Goal: Complete application form

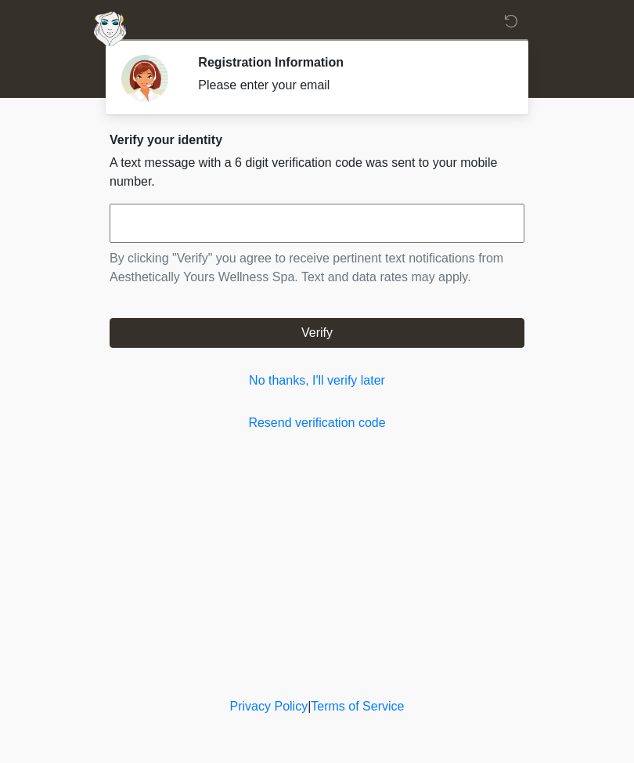
click at [365, 388] on link "No thanks, I'll verify later" at bounding box center [317, 380] width 415 height 19
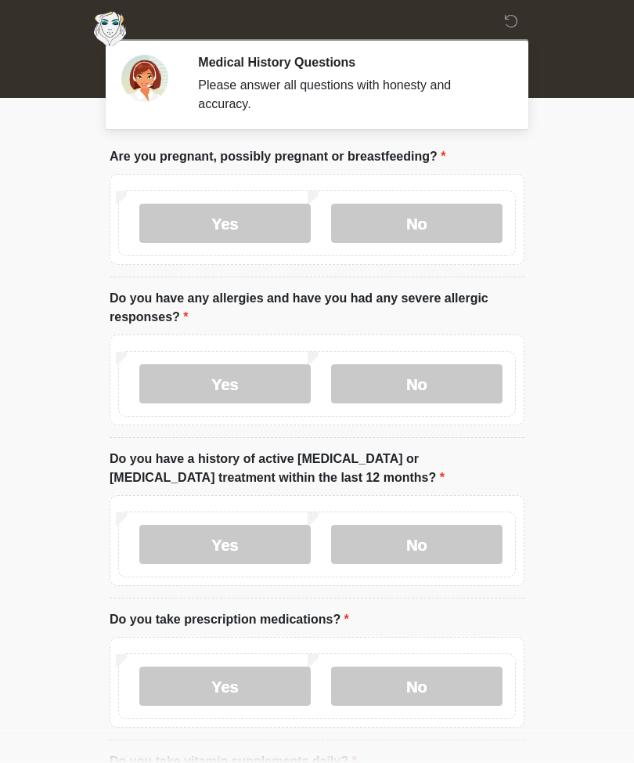
click at [415, 218] on label "No" at bounding box center [417, 223] width 172 height 39
click at [419, 383] on label "No" at bounding box center [417, 383] width 172 height 39
click at [428, 544] on label "No" at bounding box center [417, 544] width 172 height 39
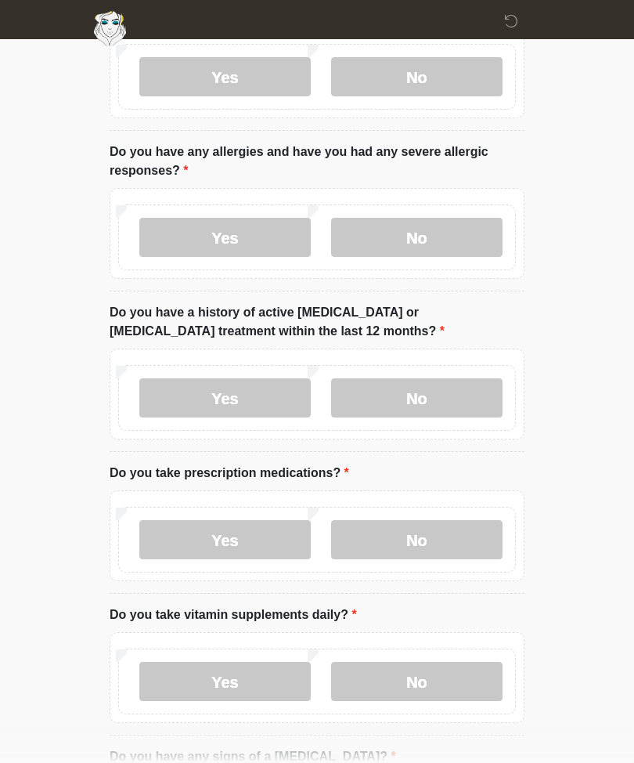
scroll to position [150, 0]
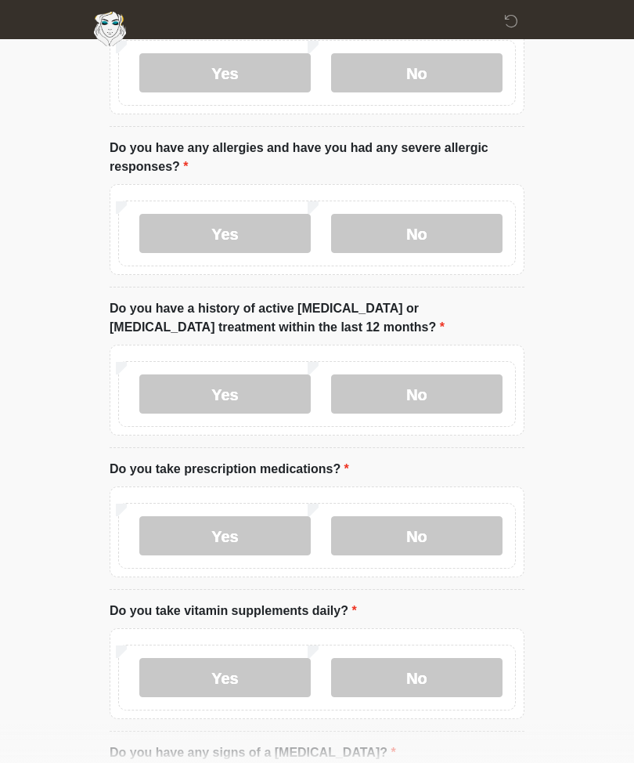
click at [245, 537] on label "Yes" at bounding box center [225, 535] width 172 height 39
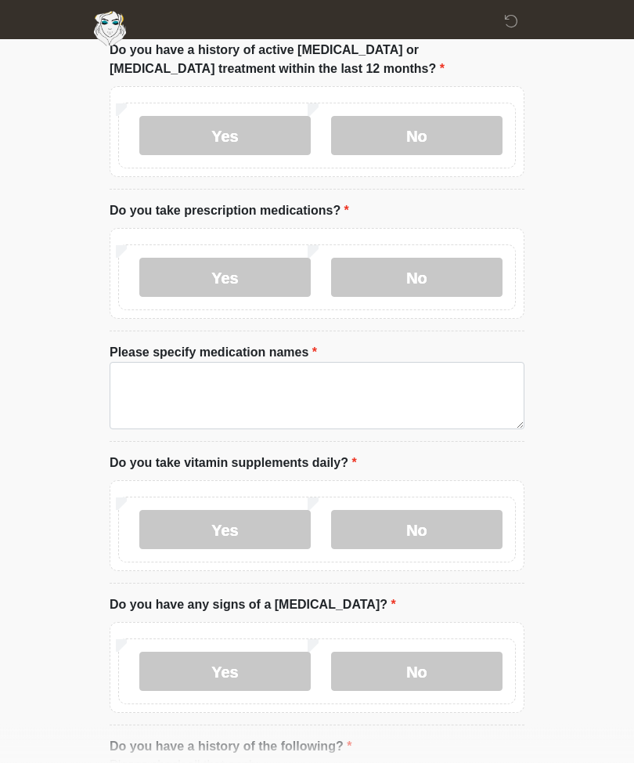
scroll to position [409, 0]
click at [414, 518] on label "No" at bounding box center [417, 529] width 172 height 39
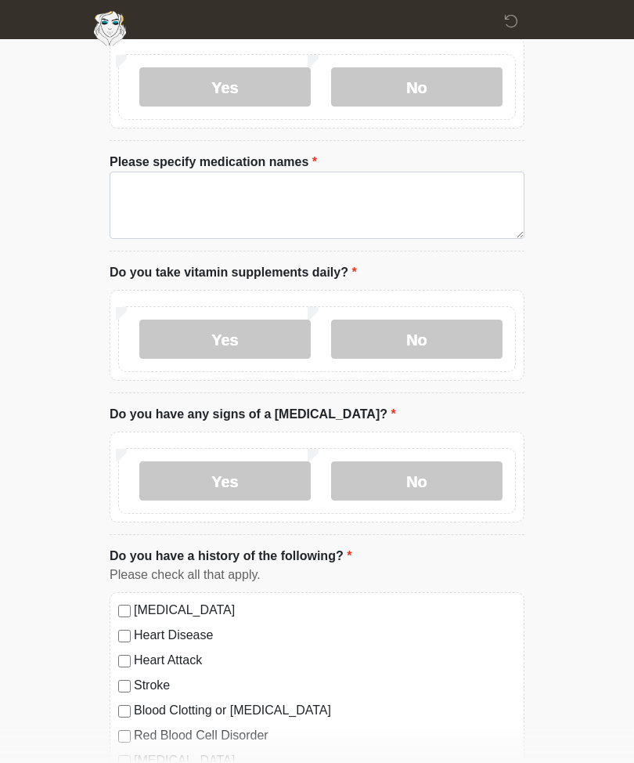
scroll to position [613, 0]
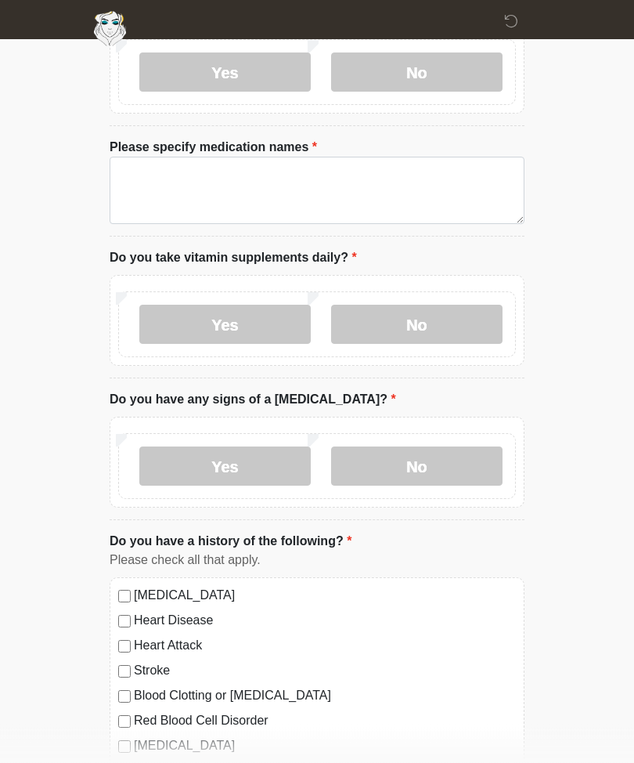
click at [422, 458] on label "No" at bounding box center [417, 466] width 172 height 39
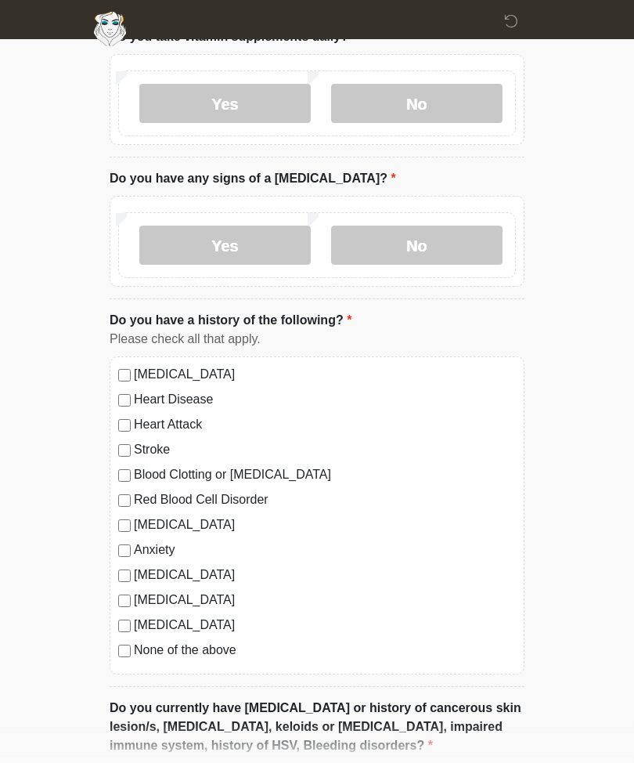
scroll to position [836, 0]
click at [127, 364] on div "High Blood Pressure" at bounding box center [317, 373] width 398 height 19
click at [135, 370] on label "High Blood Pressure" at bounding box center [325, 373] width 382 height 19
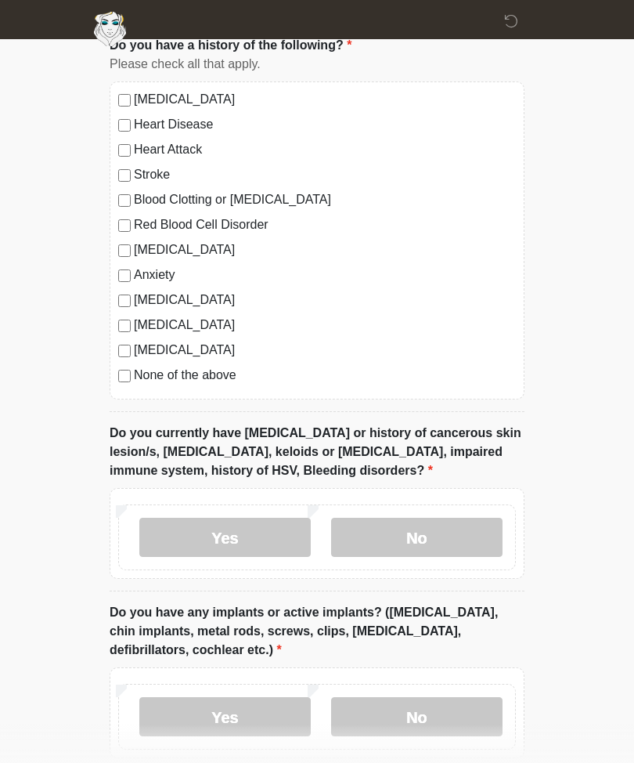
scroll to position [1121, 0]
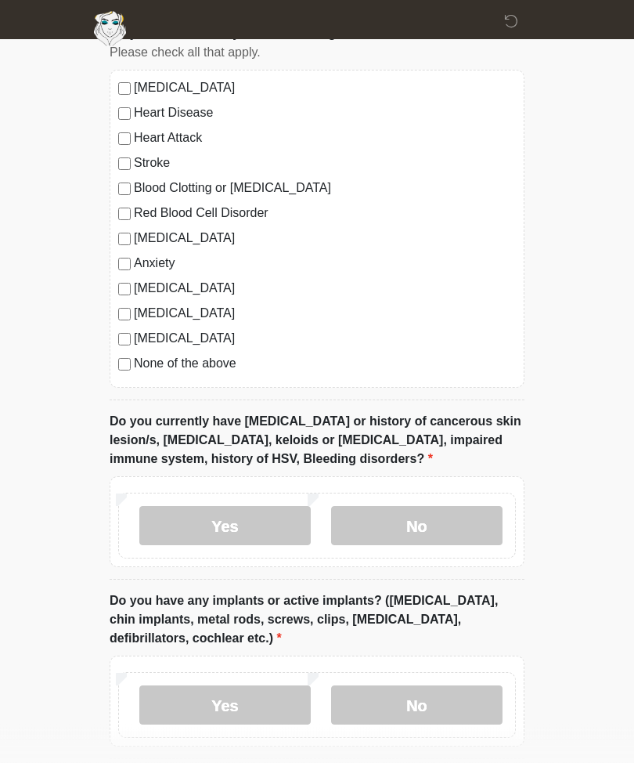
click at [242, 512] on label "Yes" at bounding box center [225, 526] width 172 height 39
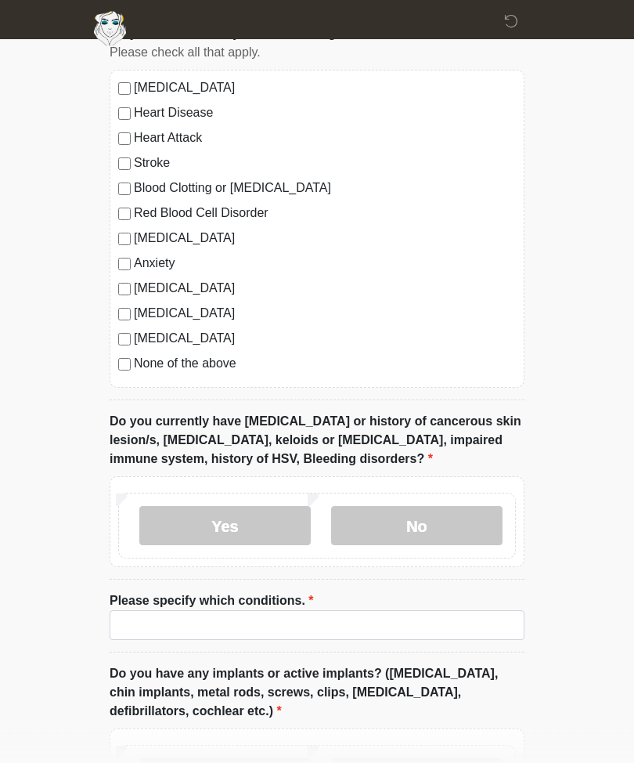
scroll to position [1122, 0]
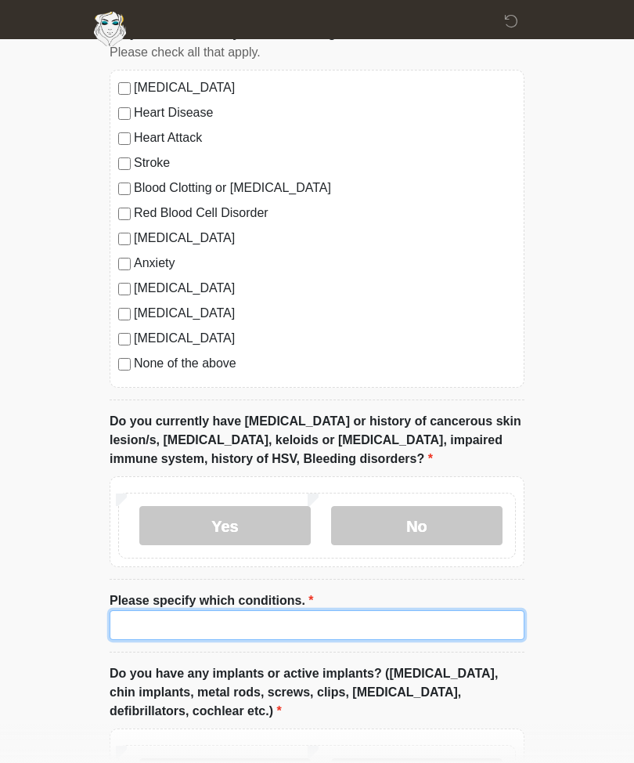
click at [320, 626] on input "Please specify which conditions." at bounding box center [317, 625] width 415 height 30
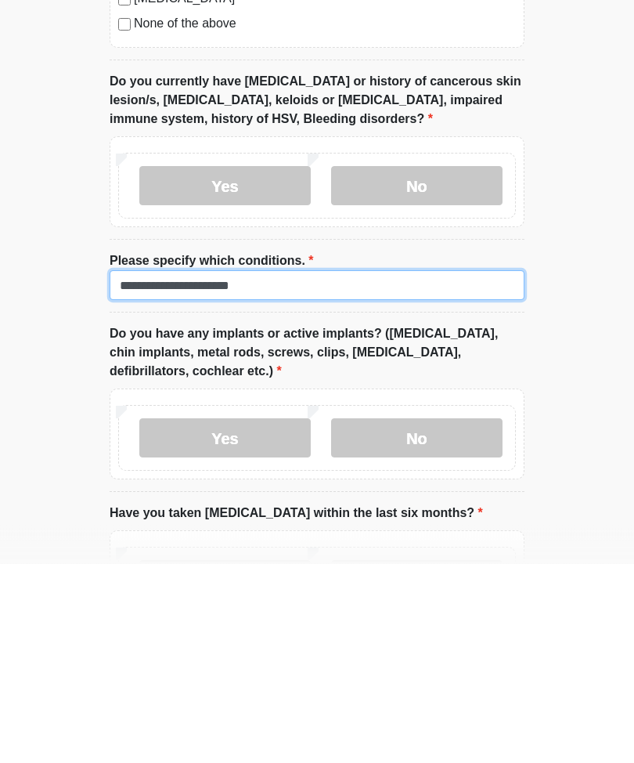
type input "**********"
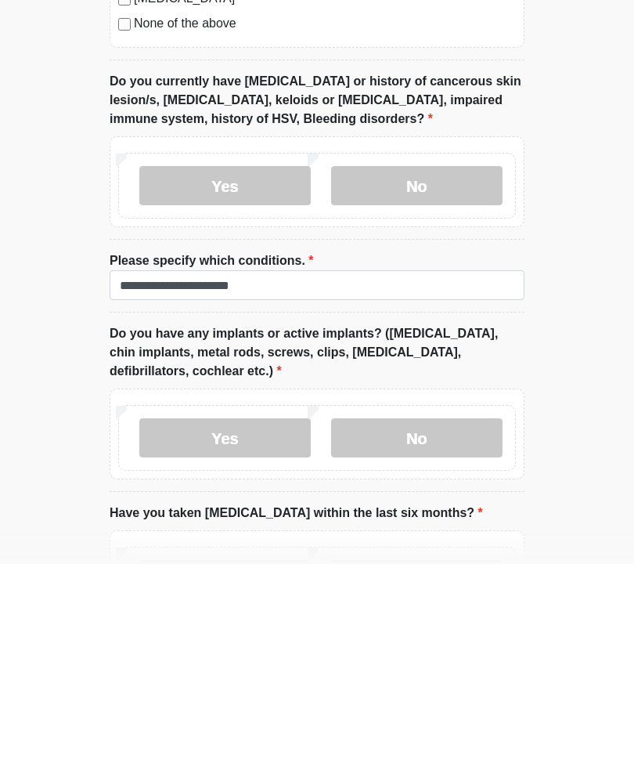
click at [432, 618] on label "No" at bounding box center [417, 637] width 172 height 39
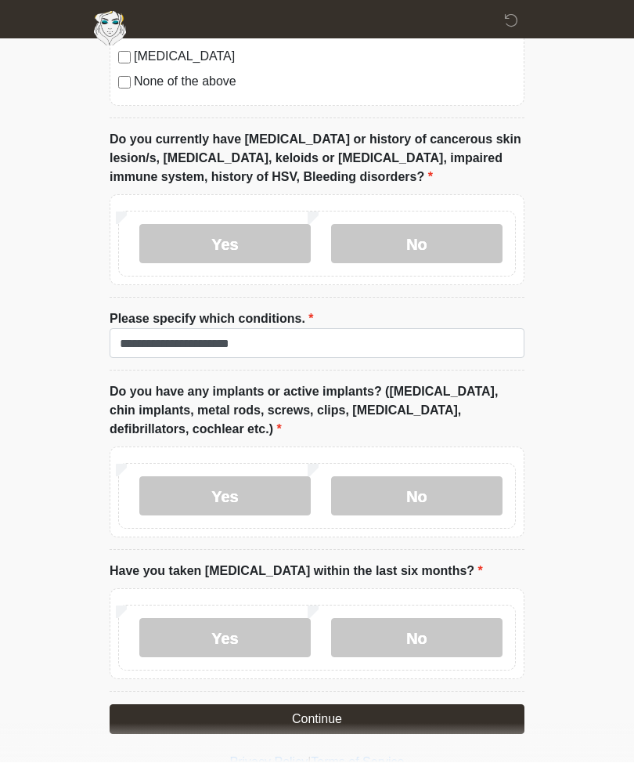
scroll to position [1403, 0]
click at [419, 631] on label "No" at bounding box center [417, 638] width 172 height 39
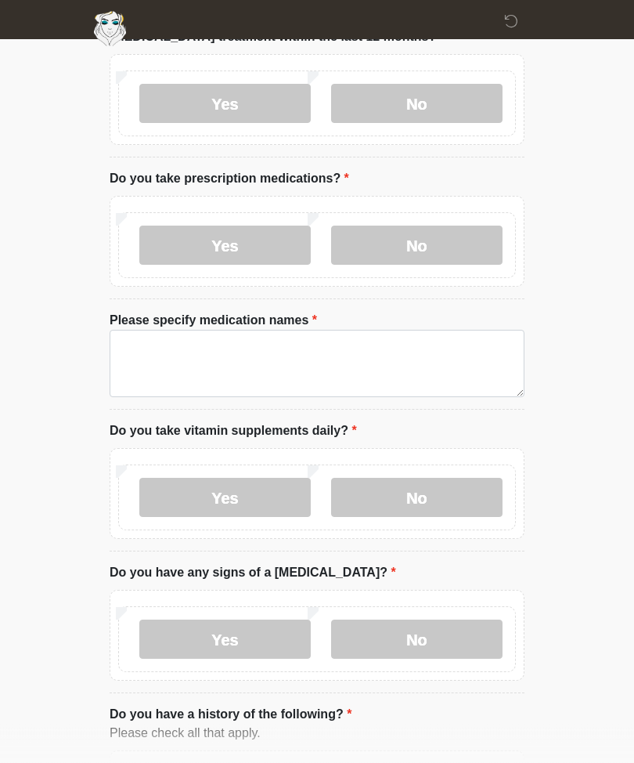
scroll to position [428, 0]
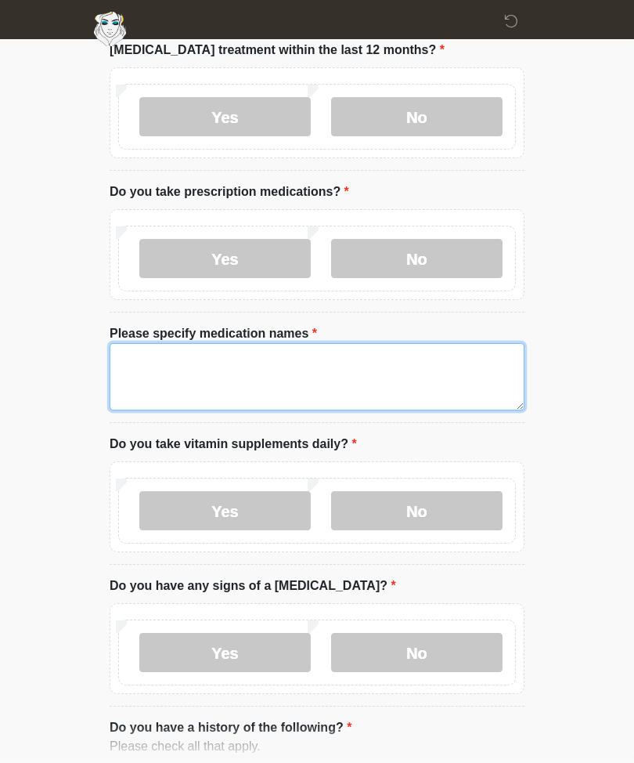
click at [172, 368] on textarea "Please specify medication names" at bounding box center [317, 376] width 415 height 67
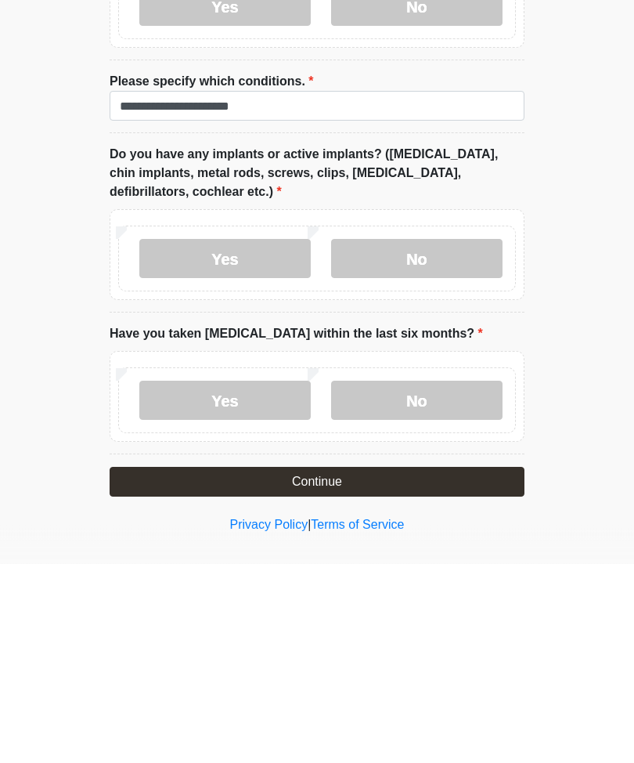
scroll to position [1455, 0]
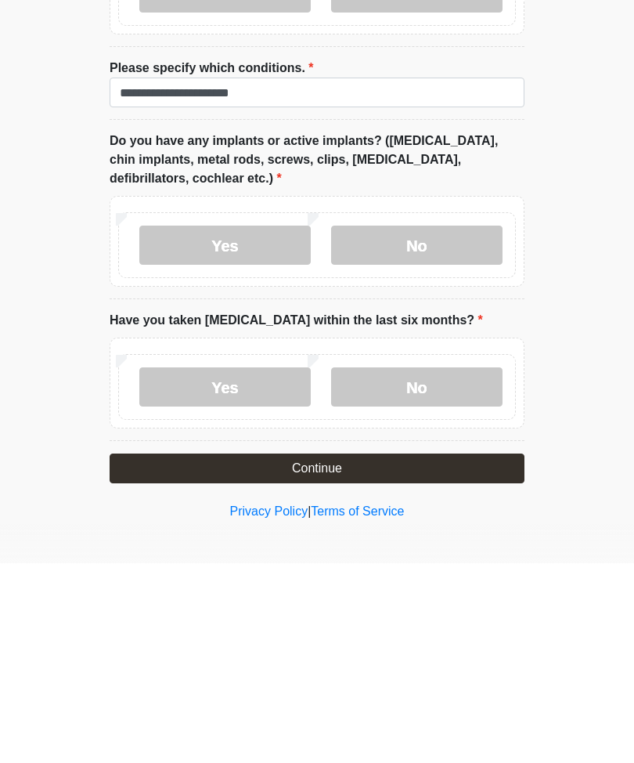
type textarea "**********"
click at [327, 653] on button "Continue" at bounding box center [317, 668] width 415 height 30
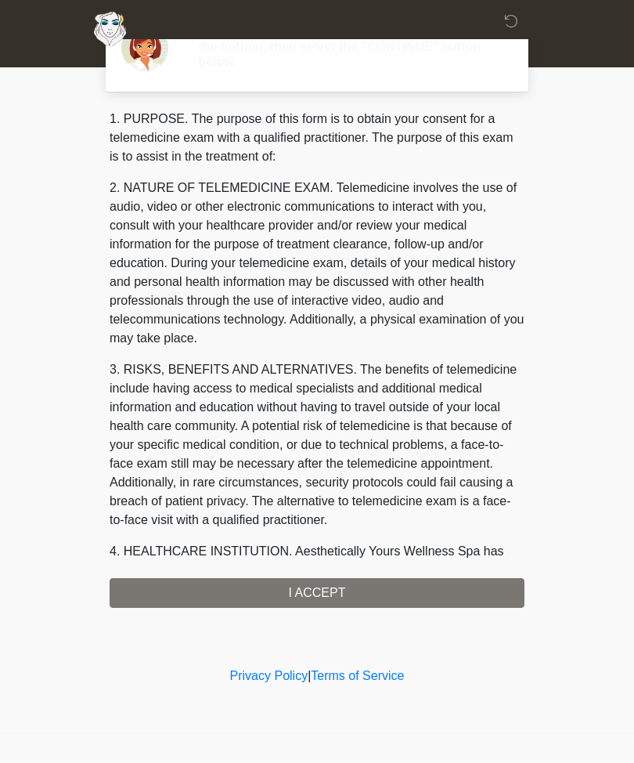
scroll to position [0, 0]
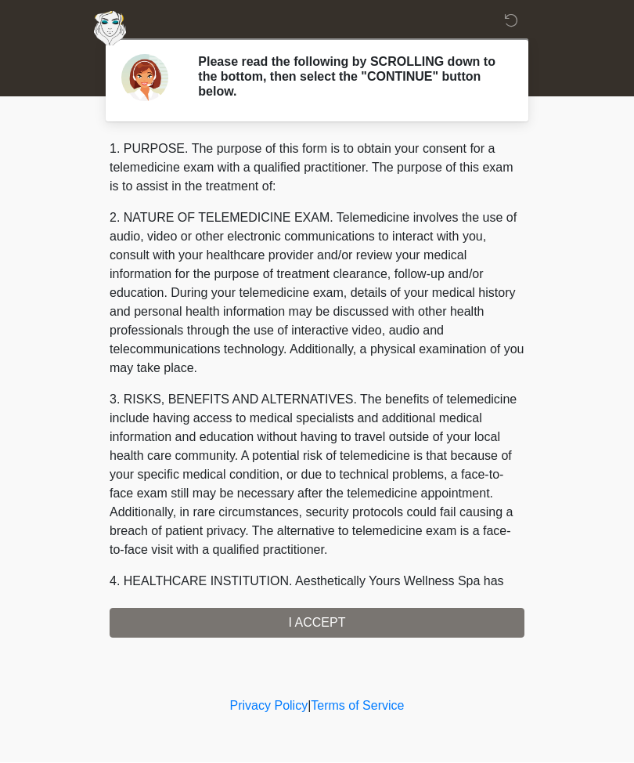
click at [313, 627] on div "1. PURPOSE. The purpose of this form is to obtain your consent for a telemedici…" at bounding box center [317, 389] width 415 height 498
click at [320, 617] on div "1. PURPOSE. The purpose of this form is to obtain your consent for a telemedici…" at bounding box center [317, 389] width 415 height 498
click at [319, 609] on div "1. PURPOSE. The purpose of this form is to obtain your consent for a telemedici…" at bounding box center [317, 389] width 415 height 498
click at [329, 613] on div "1. PURPOSE. The purpose of this form is to obtain your consent for a telemedici…" at bounding box center [317, 389] width 415 height 498
click at [318, 615] on div "1. PURPOSE. The purpose of this form is to obtain your consent for a telemedici…" at bounding box center [317, 389] width 415 height 498
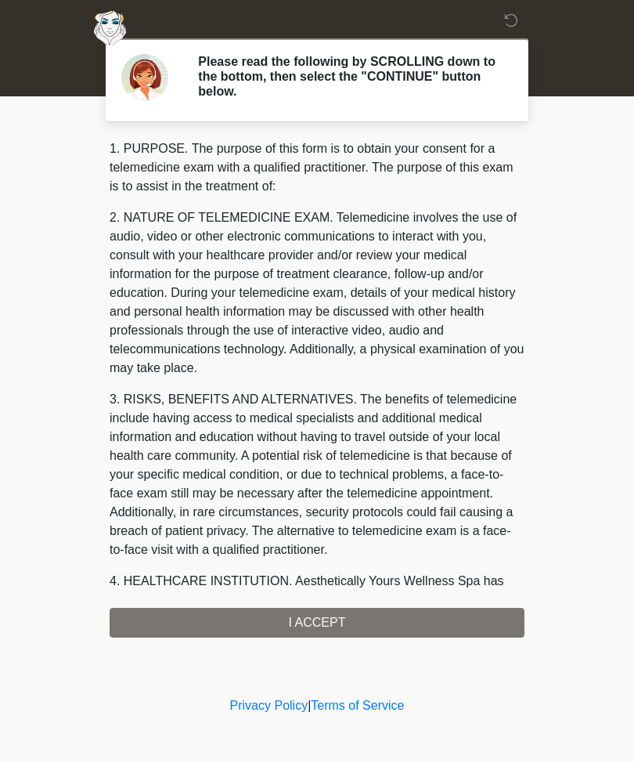
click at [328, 621] on div "1. PURPOSE. The purpose of this form is to obtain your consent for a telemedici…" at bounding box center [317, 389] width 415 height 498
click at [324, 620] on div "1. PURPOSE. The purpose of this form is to obtain your consent for a telemedici…" at bounding box center [317, 389] width 415 height 498
click at [323, 628] on div "1. PURPOSE. The purpose of this form is to obtain your consent for a telemedici…" at bounding box center [317, 389] width 415 height 498
click at [389, 623] on div "1. PURPOSE. The purpose of this form is to obtain your consent for a telemedici…" at bounding box center [317, 389] width 415 height 498
click at [359, 612] on div "1. PURPOSE. The purpose of this form is to obtain your consent for a telemedici…" at bounding box center [317, 389] width 415 height 498
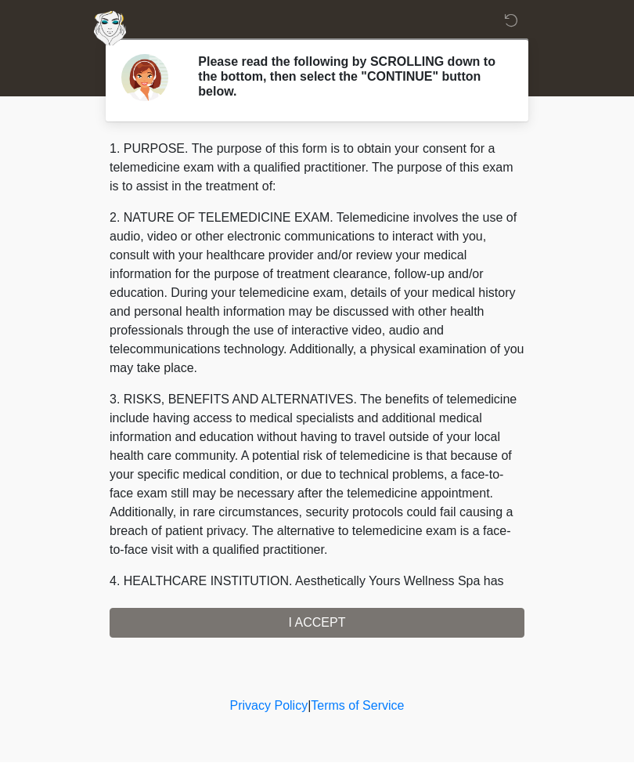
click at [479, 84] on h2 "Please read the following by SCROLLING down to the bottom, then select the "CON…" at bounding box center [349, 77] width 303 height 45
click at [527, 20] on div at bounding box center [526, 25] width 30 height 19
click at [401, 616] on div "1. PURPOSE. The purpose of this form is to obtain your consent for a telemedici…" at bounding box center [317, 389] width 415 height 498
click at [472, 627] on div "1. PURPOSE. The purpose of this form is to obtain your consent for a telemedici…" at bounding box center [317, 389] width 415 height 498
click at [483, 635] on div "1. PURPOSE. The purpose of this form is to obtain your consent for a telemedici…" at bounding box center [317, 389] width 415 height 498
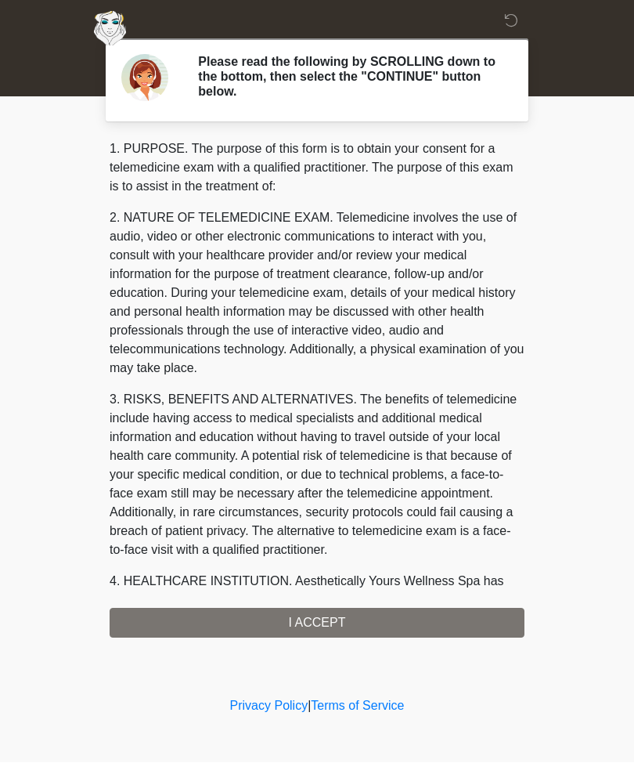
click at [378, 625] on div "1. PURPOSE. The purpose of this form is to obtain your consent for a telemedici…" at bounding box center [317, 389] width 415 height 498
click at [395, 629] on div "1. PURPOSE. The purpose of this form is to obtain your consent for a telemedici…" at bounding box center [317, 389] width 415 height 498
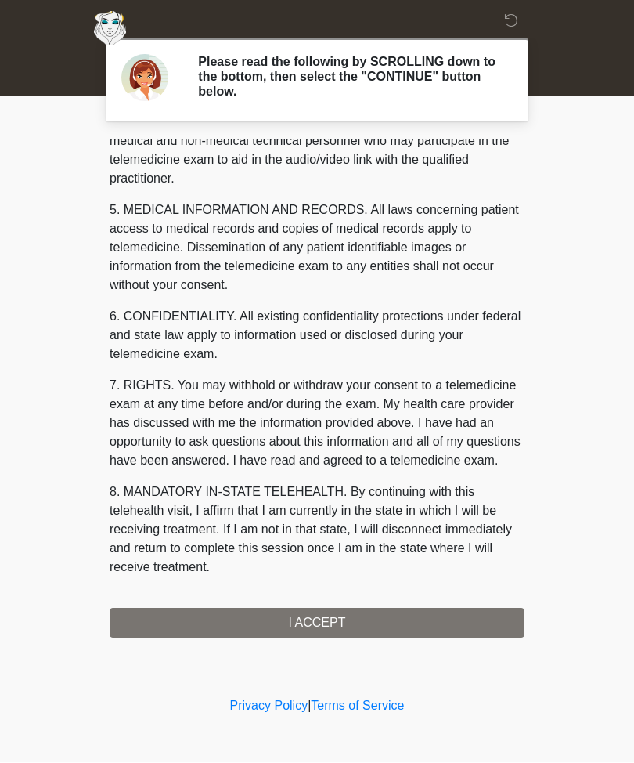
click at [399, 611] on div "1. PURPOSE. The purpose of this form is to obtain your consent for a telemedici…" at bounding box center [317, 389] width 415 height 498
click at [399, 610] on div "1. PURPOSE. The purpose of this form is to obtain your consent for a telemedici…" at bounding box center [317, 389] width 415 height 498
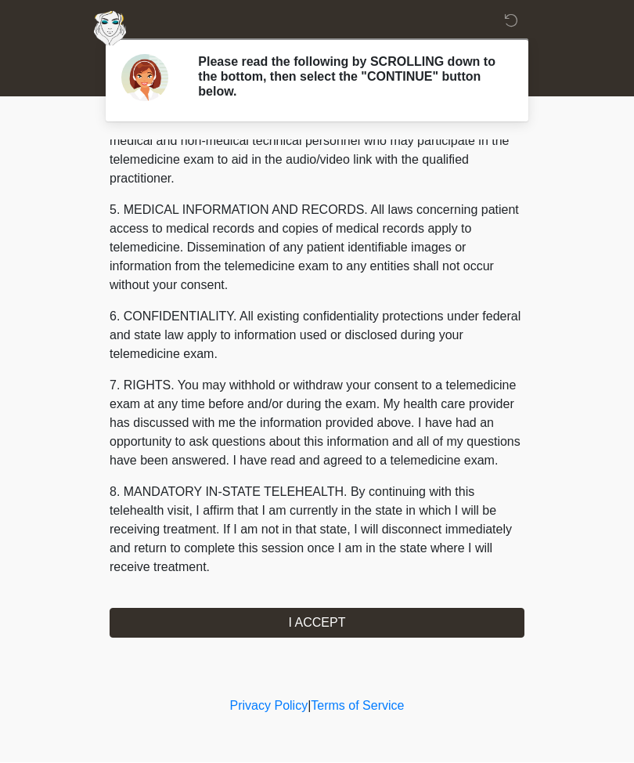
scroll to position [497, 0]
click at [419, 631] on button "I ACCEPT" at bounding box center [317, 624] width 415 height 30
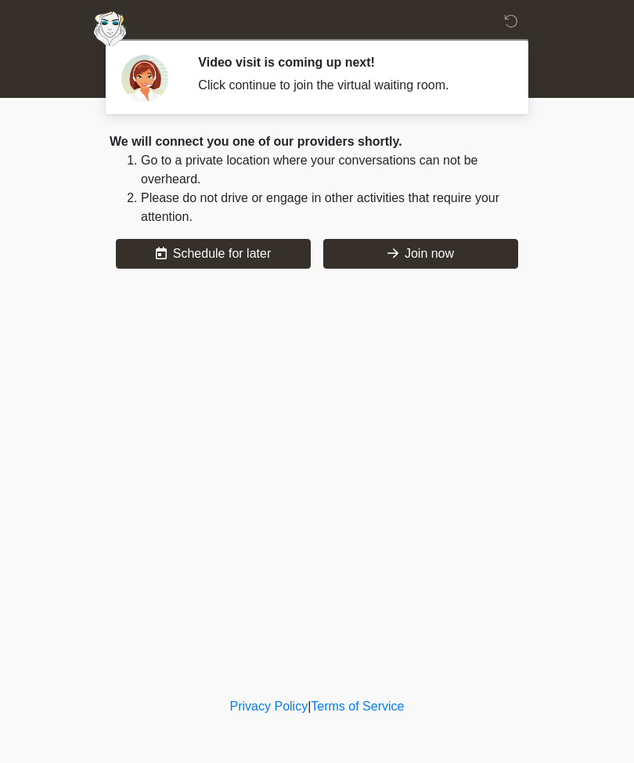
click at [479, 258] on button "Join now" at bounding box center [420, 254] width 195 height 30
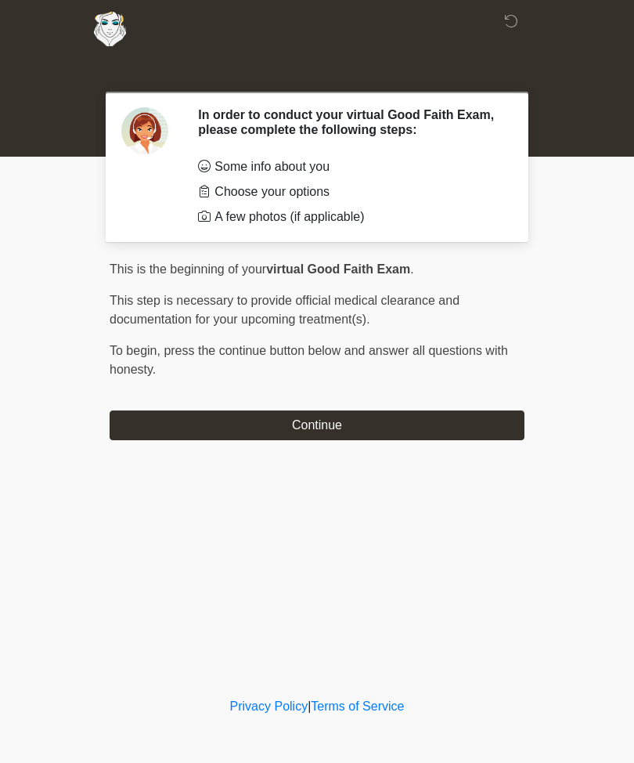
click at [424, 426] on button "Continue" at bounding box center [317, 425] width 415 height 30
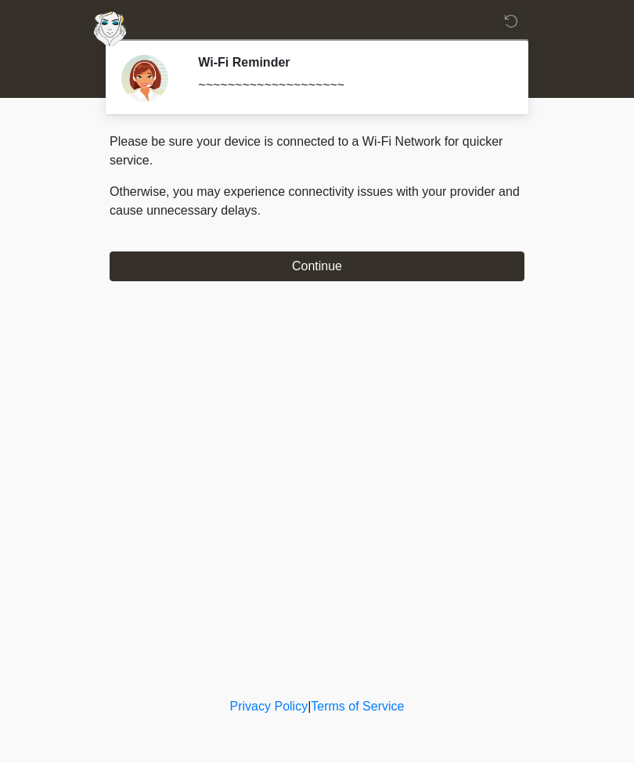
click at [468, 260] on button "Continue" at bounding box center [317, 266] width 415 height 30
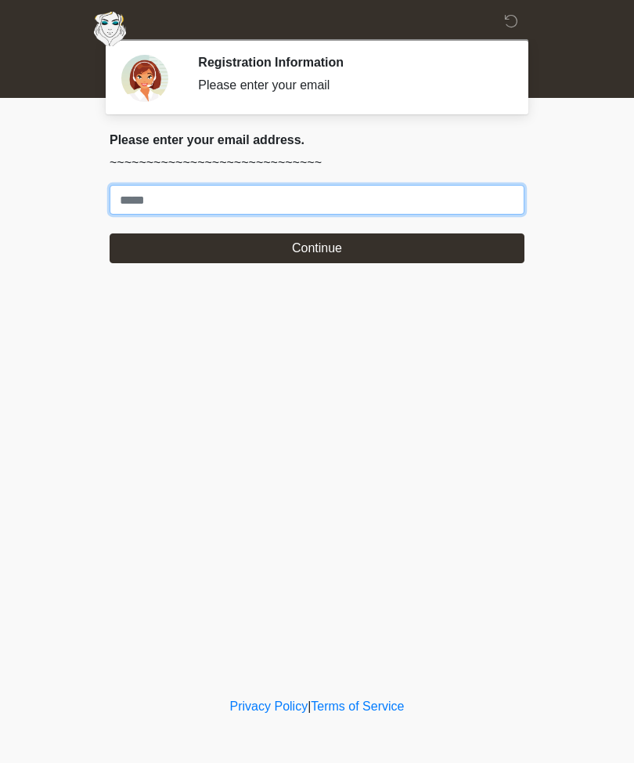
click at [472, 193] on input "Where should we email your treatment plan?" at bounding box center [317, 200] width 415 height 30
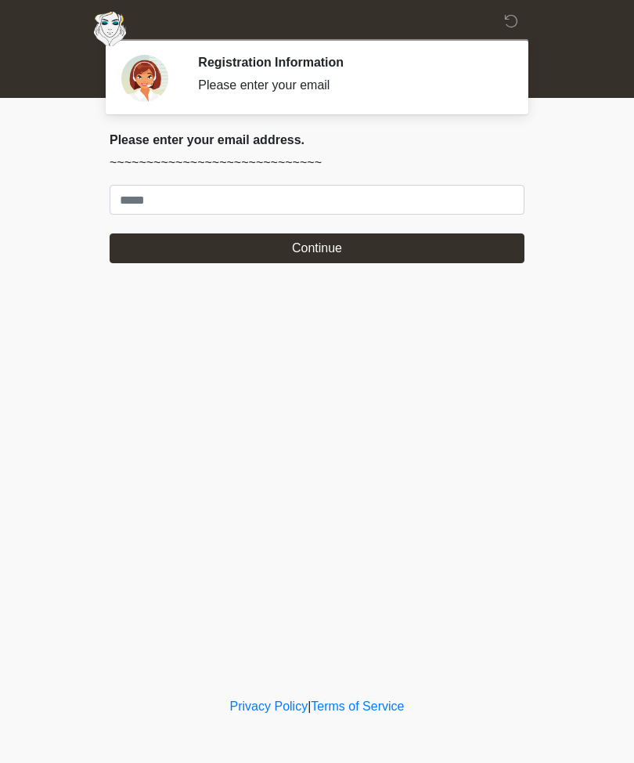
click at [609, 751] on div "Privacy Policy | Terms of Service" at bounding box center [317, 730] width 634 height 66
